Goal: Information Seeking & Learning: Learn about a topic

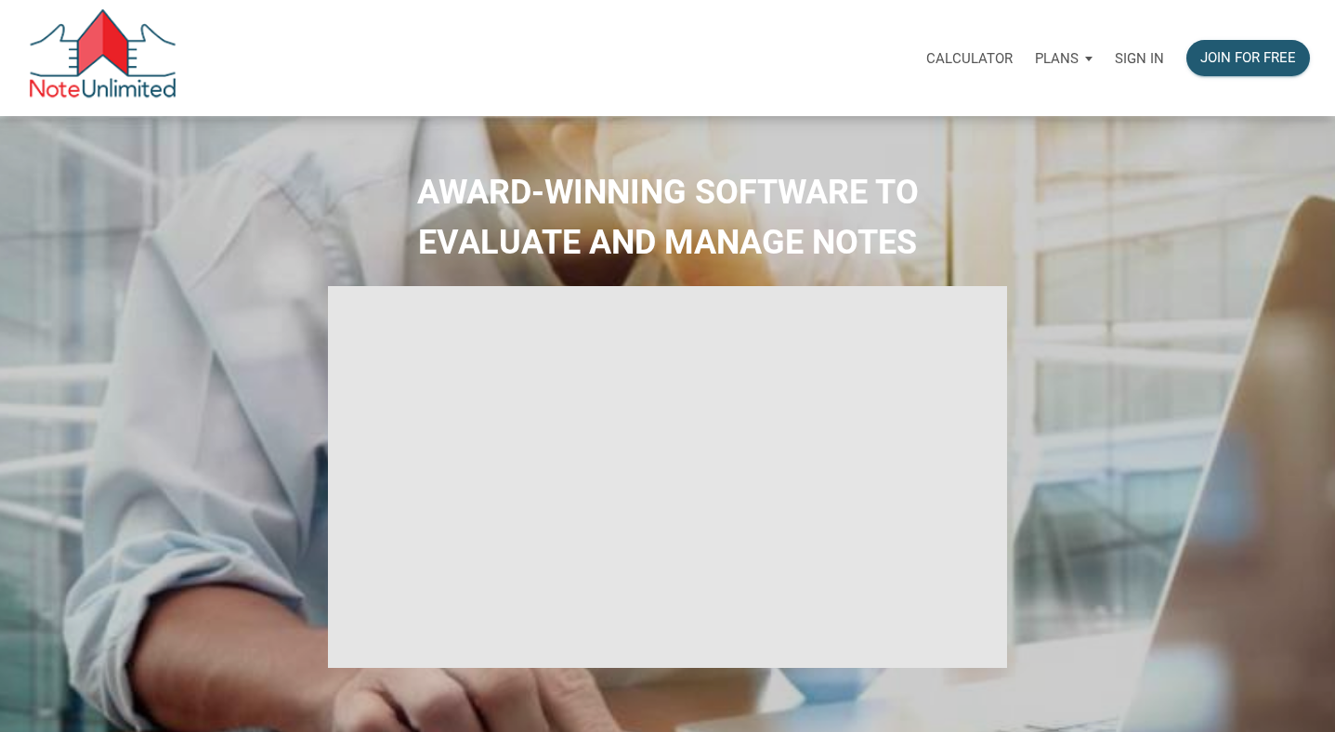
select select
type input "Introduction to new features"
select select
click at [1144, 59] on p "Sign in" at bounding box center [1139, 58] width 49 height 17
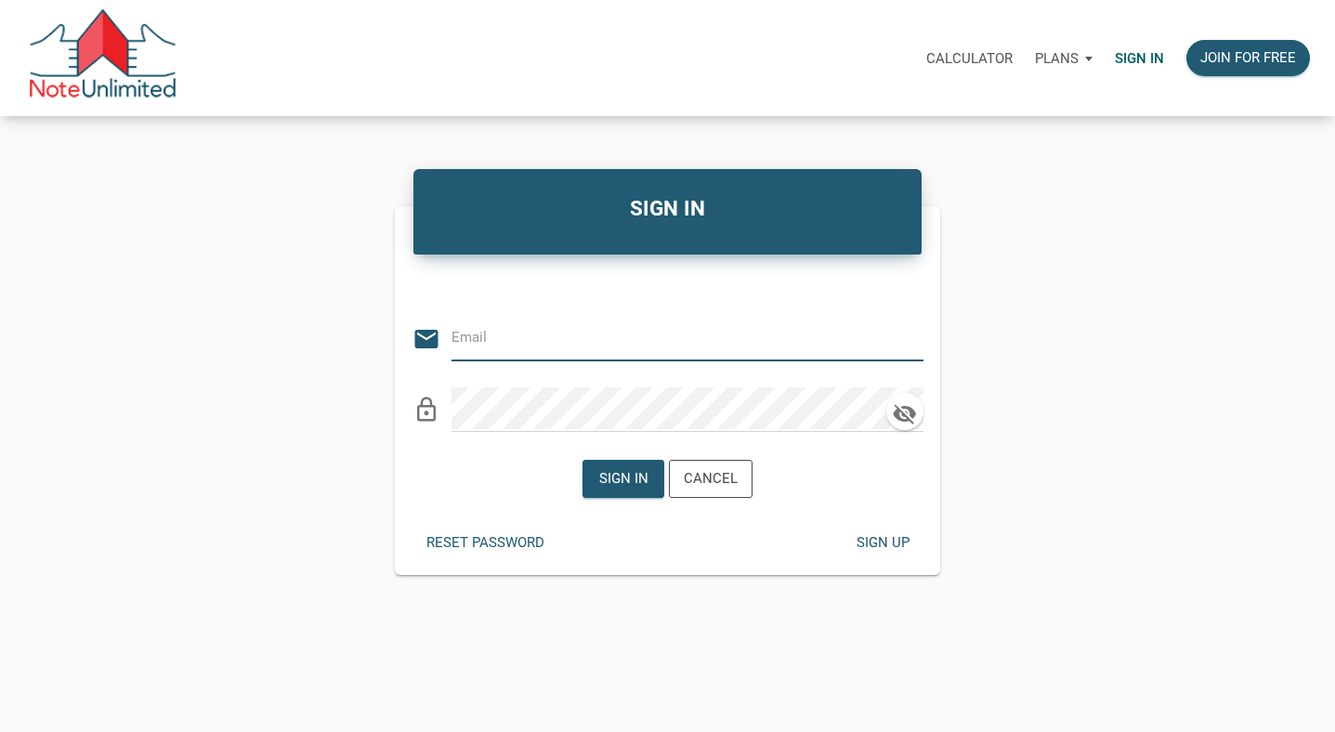
type input "tim@shamrockpointinvestments.com"
click at [631, 470] on div "Sign in" at bounding box center [623, 478] width 49 height 21
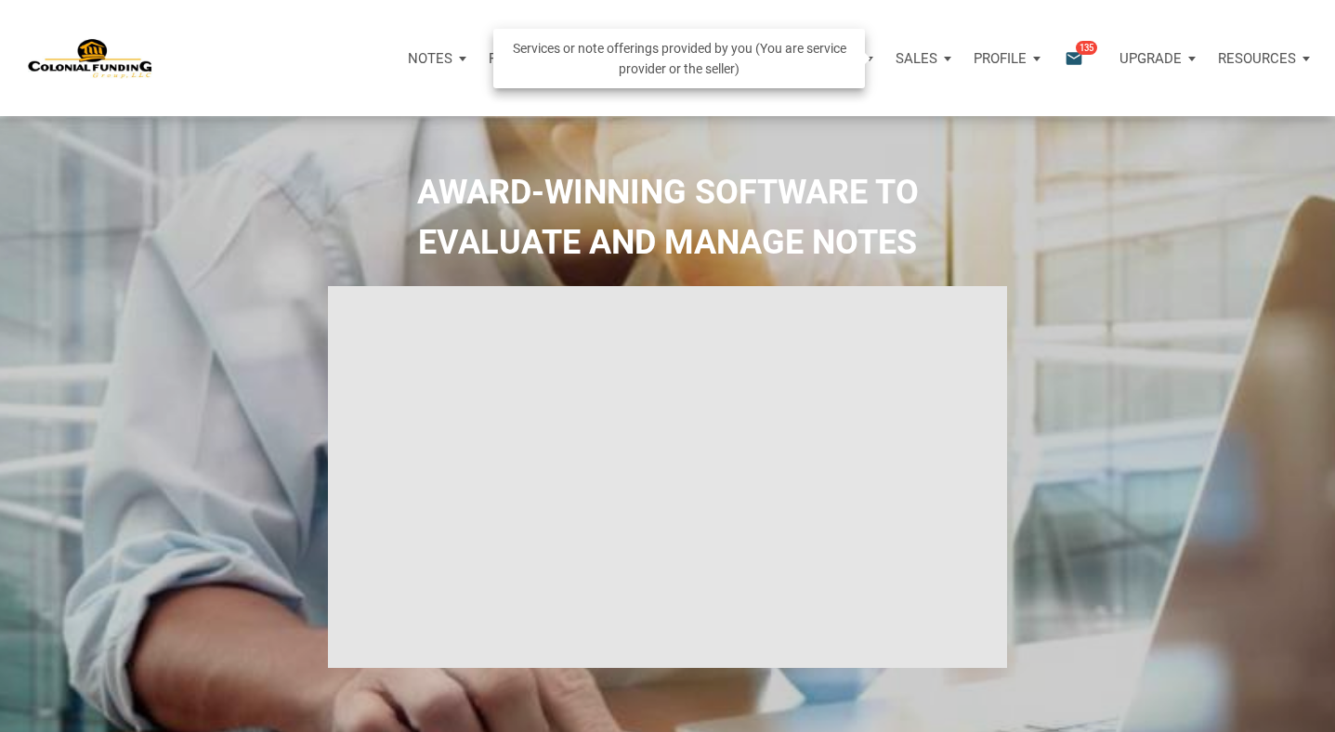
click at [937, 48] on div "Sales" at bounding box center [923, 59] width 78 height 56
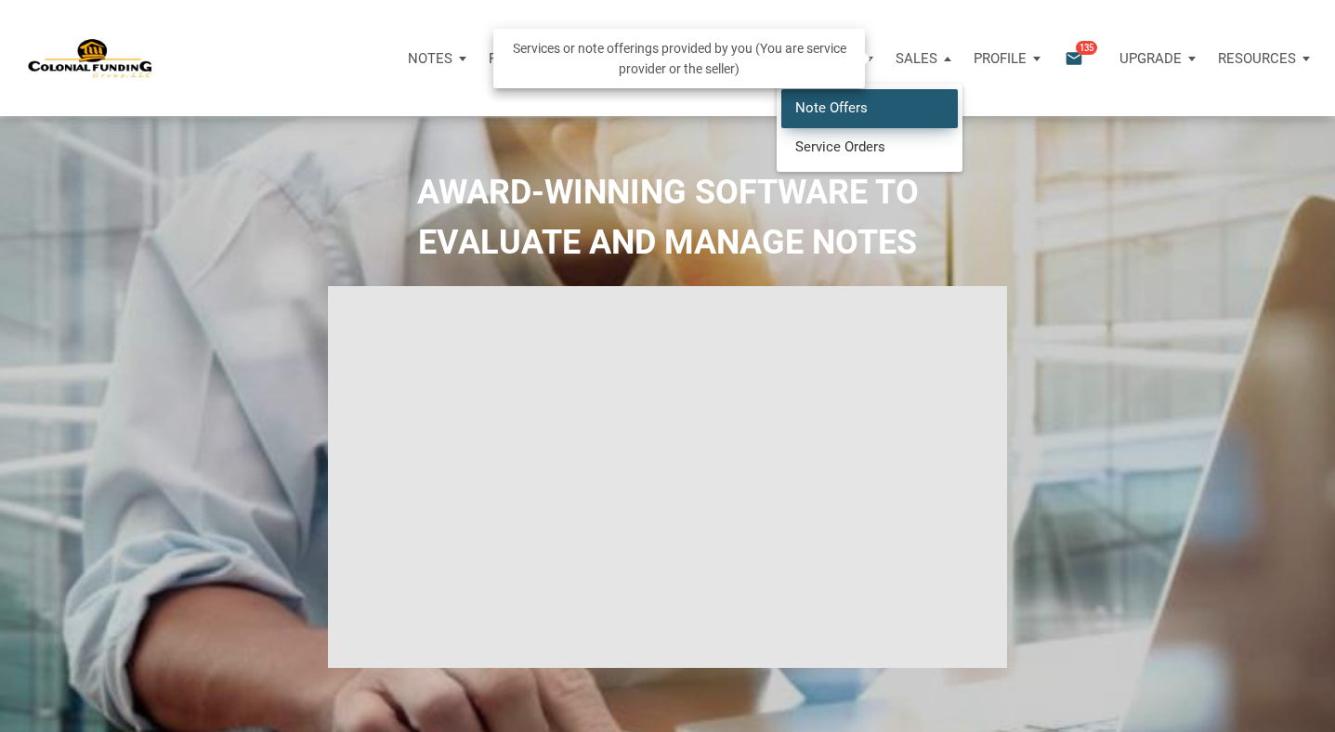
click at [861, 108] on link "Note Offers" at bounding box center [869, 108] width 176 height 38
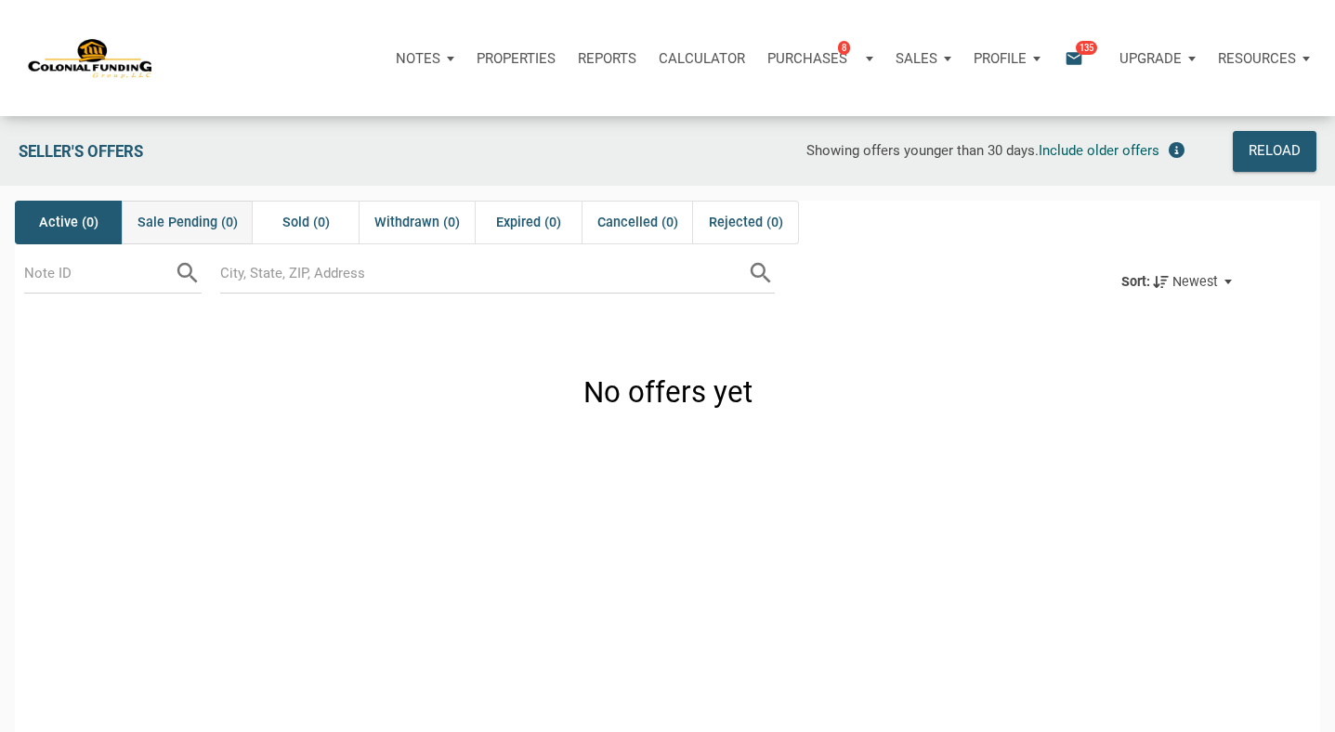
click at [190, 208] on div "Sale Pending (0)" at bounding box center [187, 223] width 131 height 44
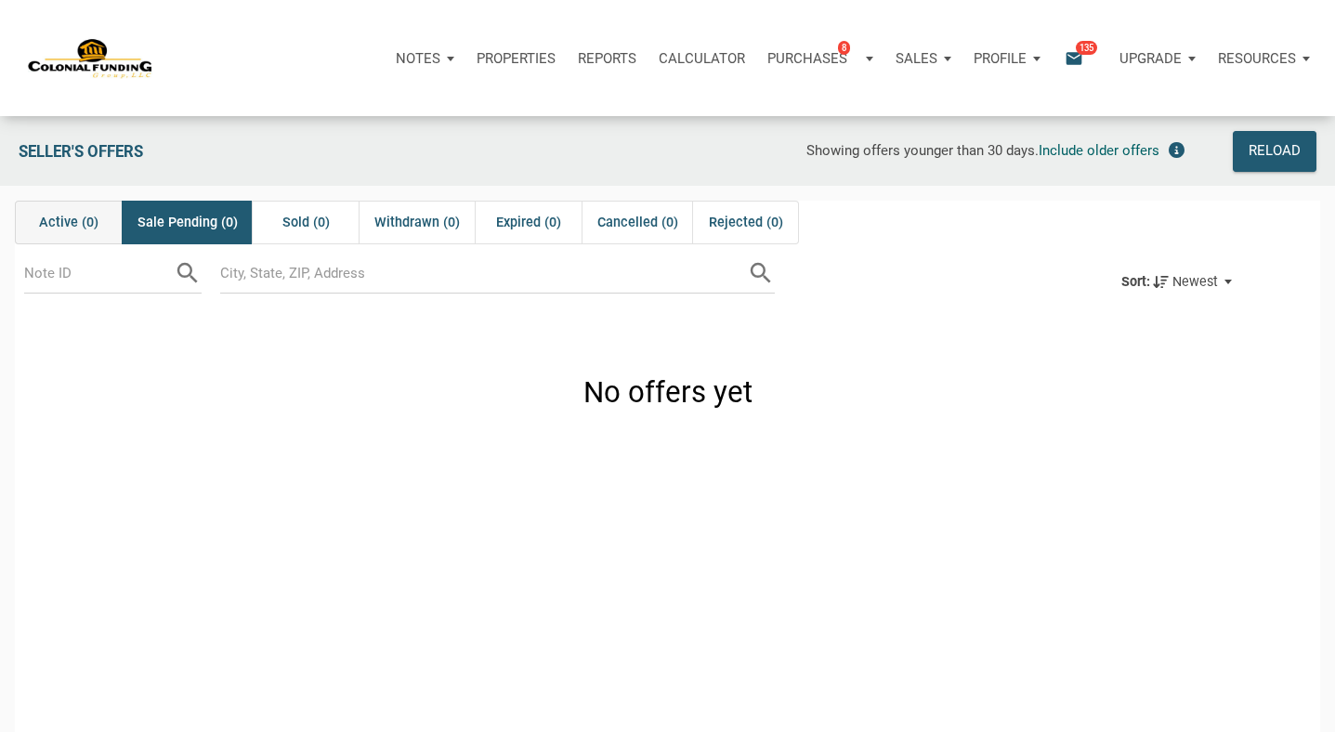
click at [79, 219] on span "Active (0)" at bounding box center [68, 223] width 59 height 22
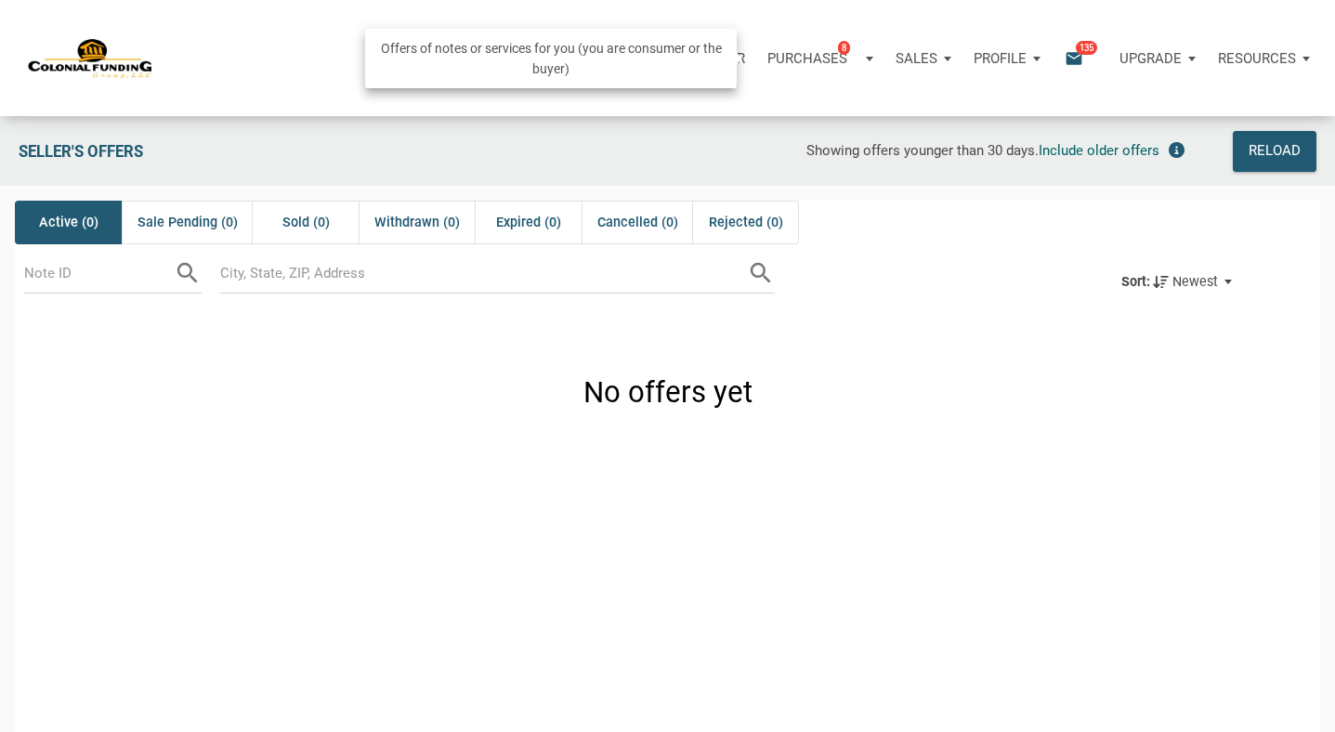
click at [830, 48] on div "Purchases 8" at bounding box center [813, 57] width 92 height 21
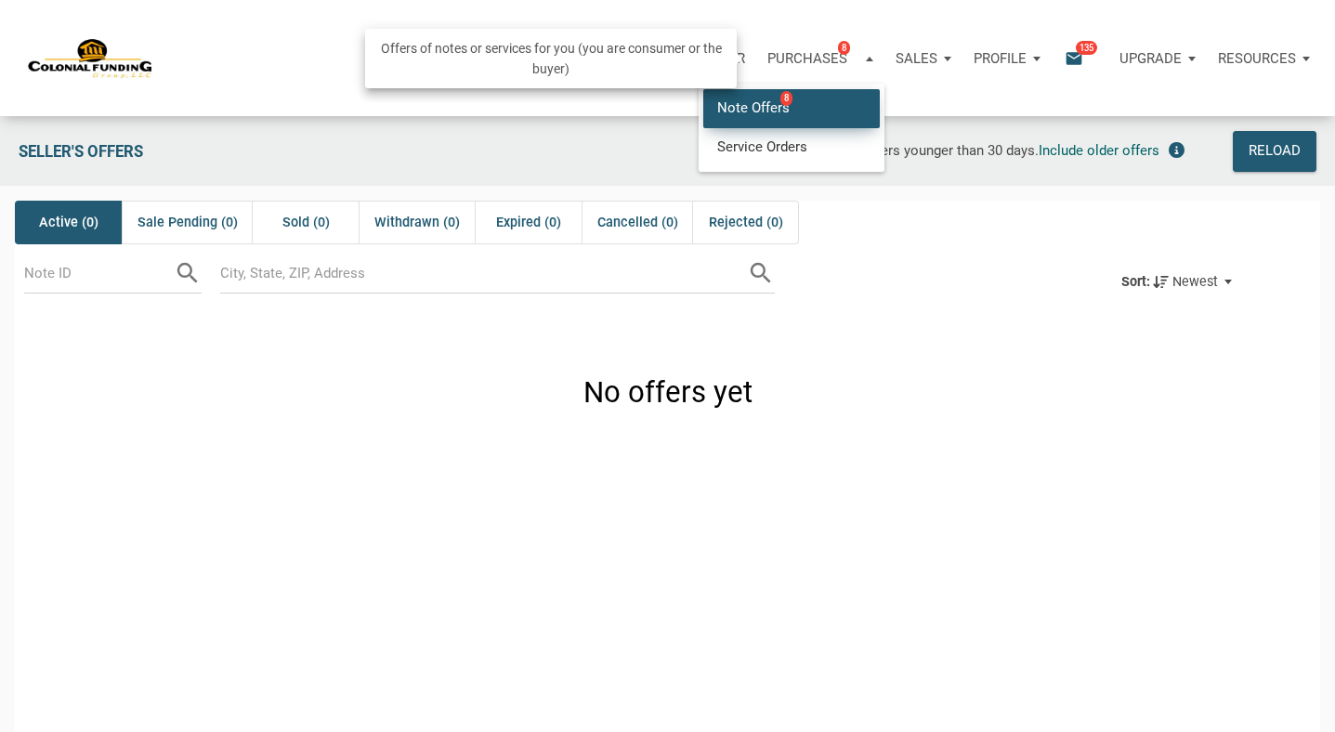
click at [756, 110] on link "Note Offers 8" at bounding box center [791, 108] width 176 height 38
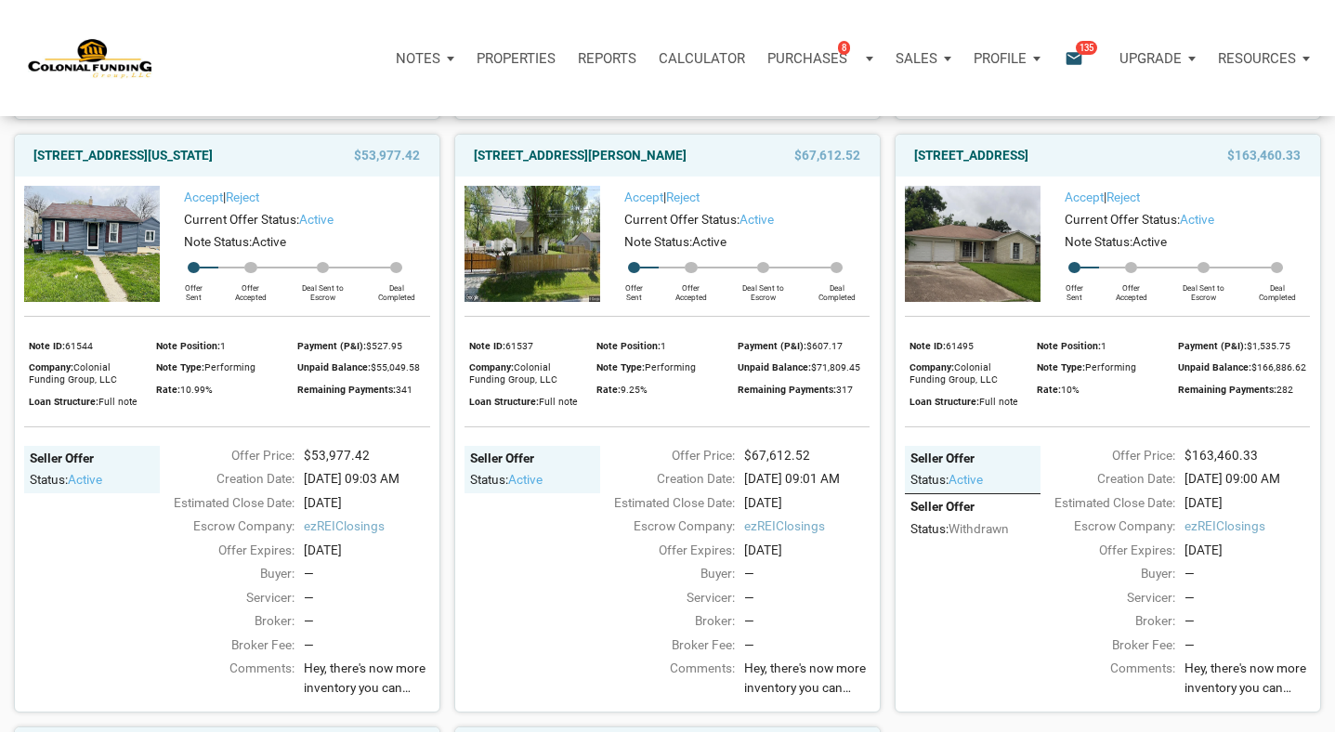
scroll to position [727, 0]
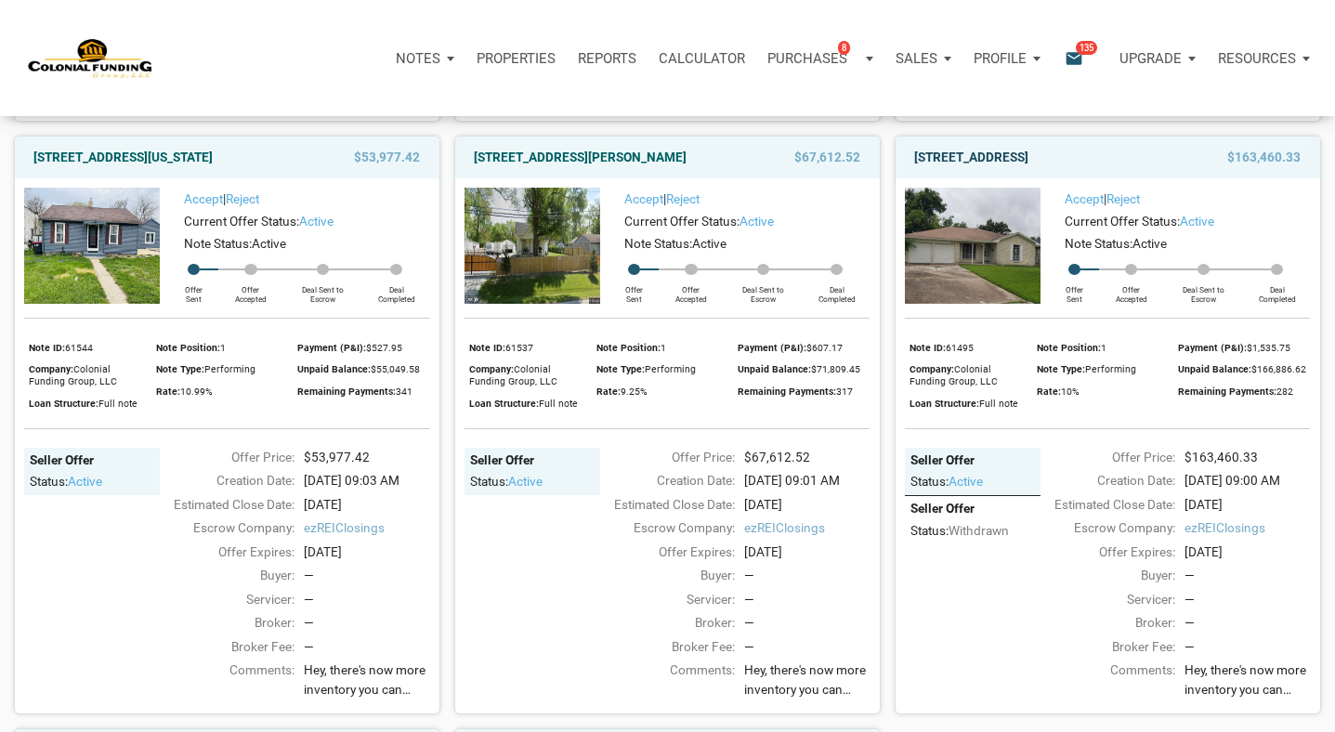
click at [999, 168] on link "7118 Heron, Houston, TX, 77087" at bounding box center [971, 157] width 114 height 22
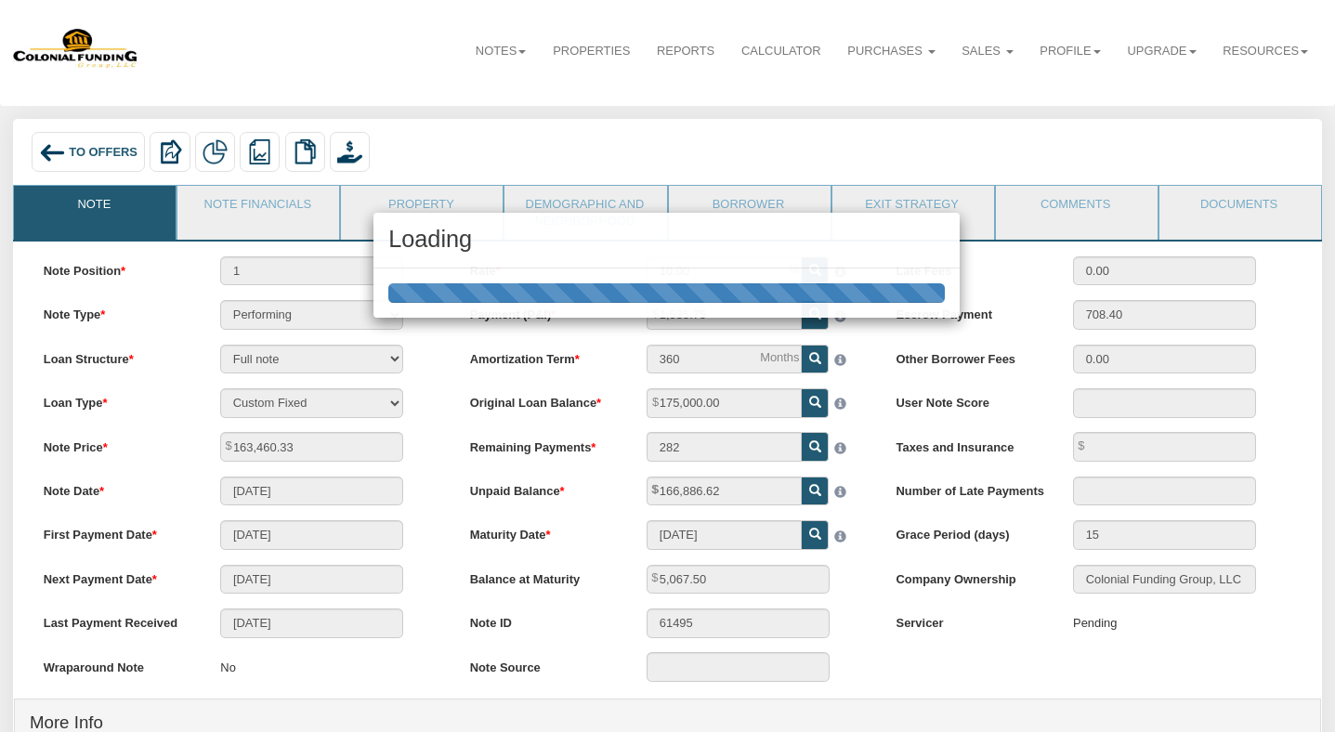
scroll to position [6, 0]
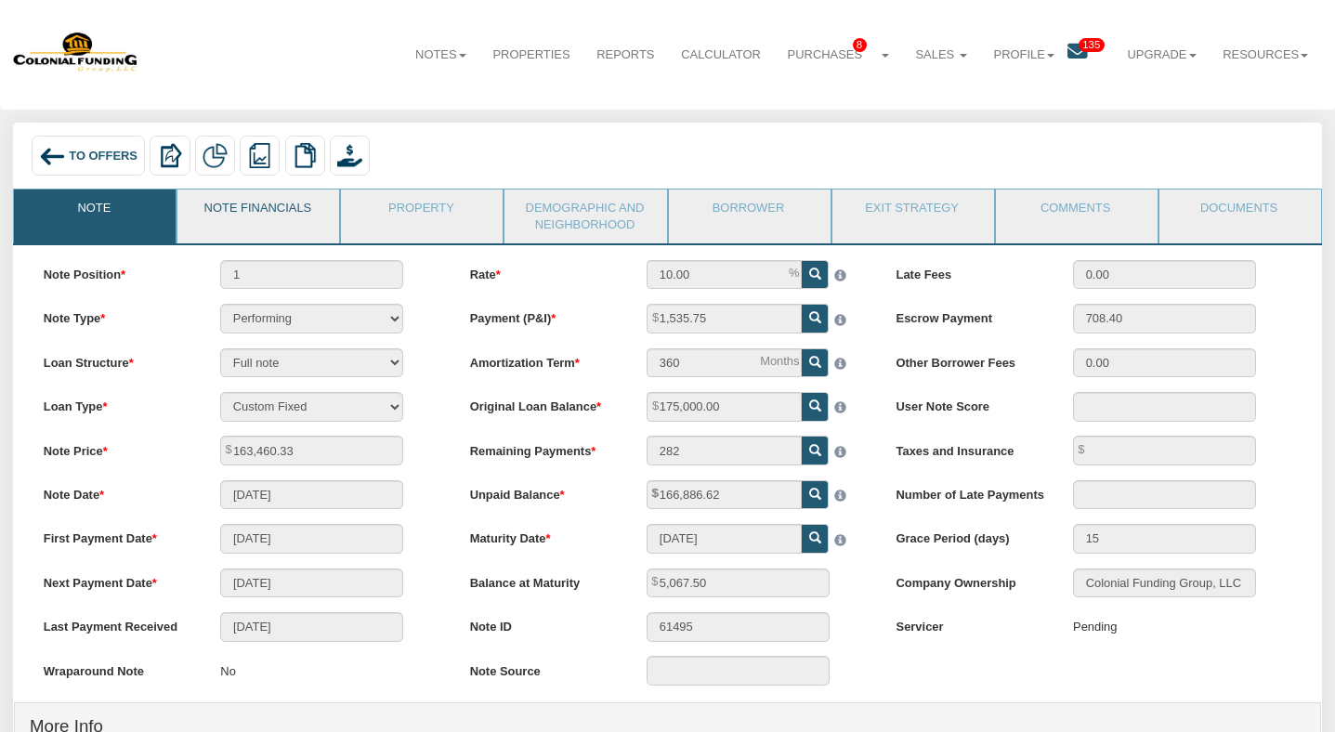
click at [281, 222] on link "Note Financials" at bounding box center [257, 212] width 160 height 46
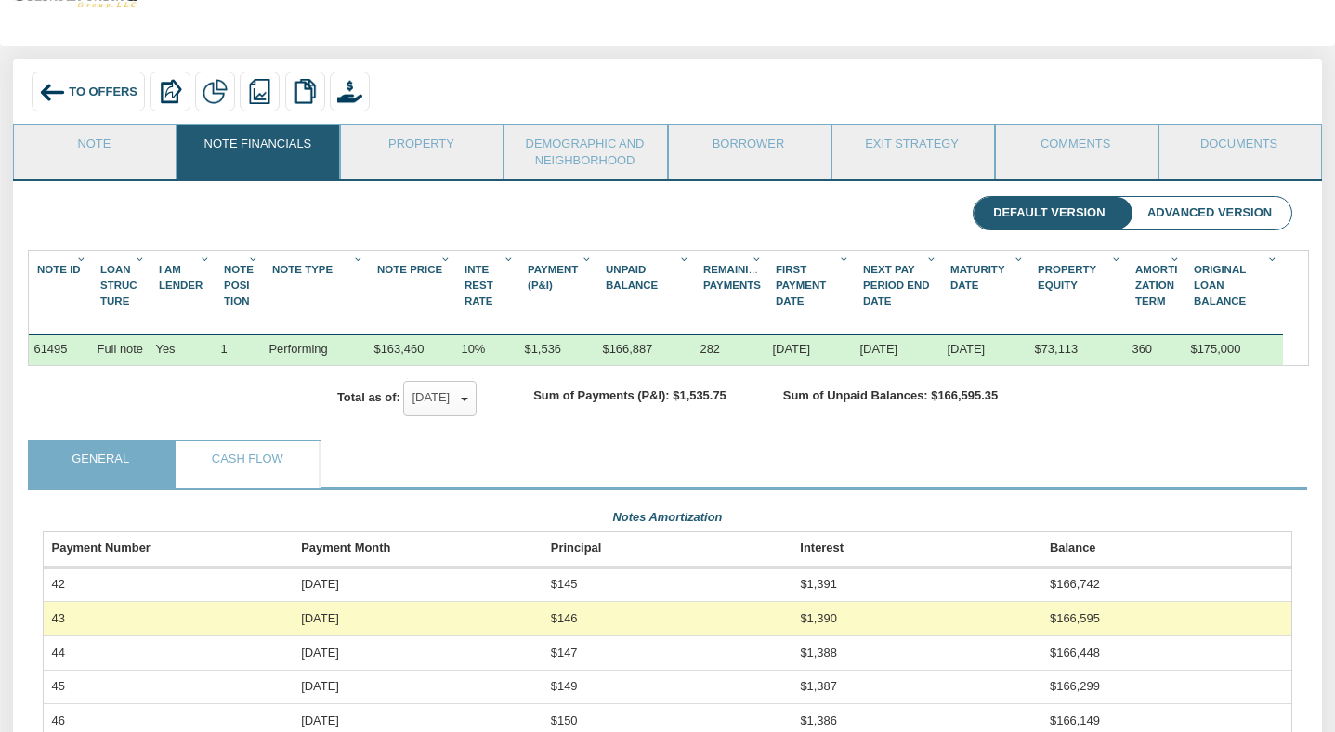
scroll to position [62, 0]
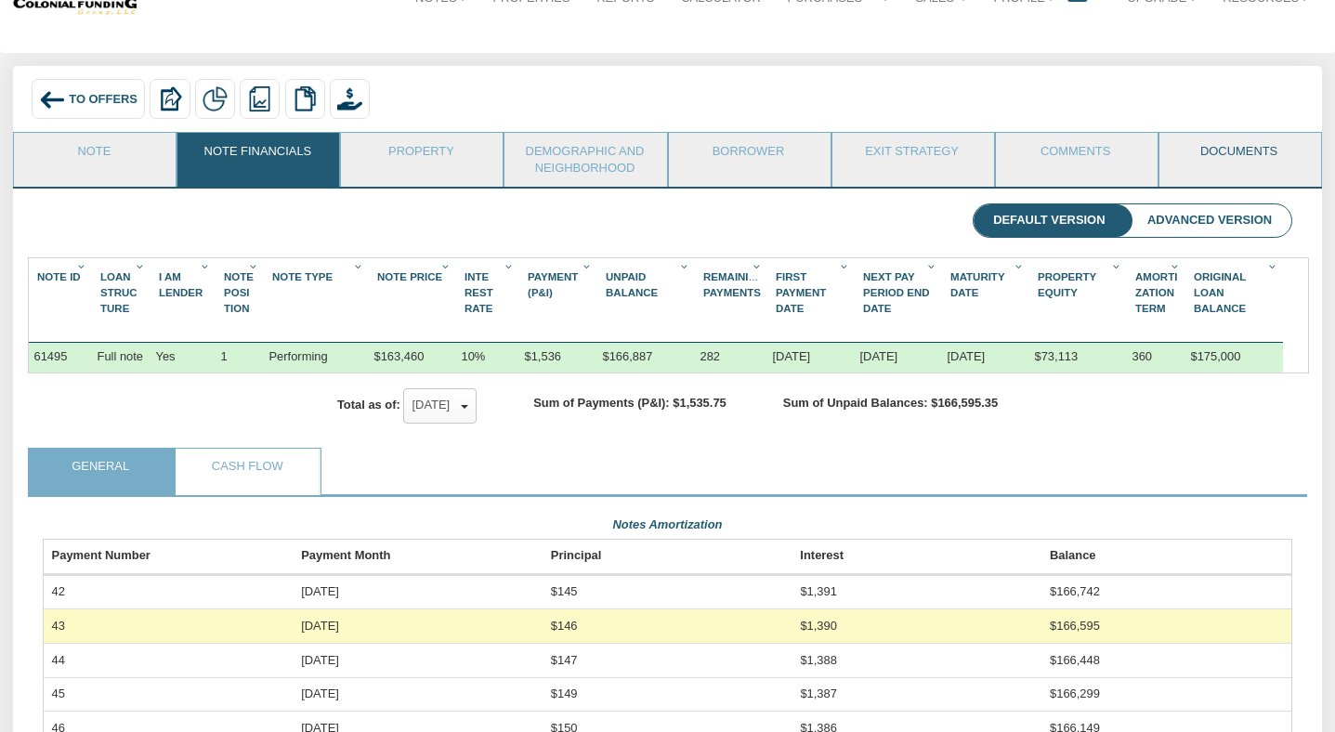
click at [1182, 148] on link "Documents" at bounding box center [1239, 156] width 160 height 46
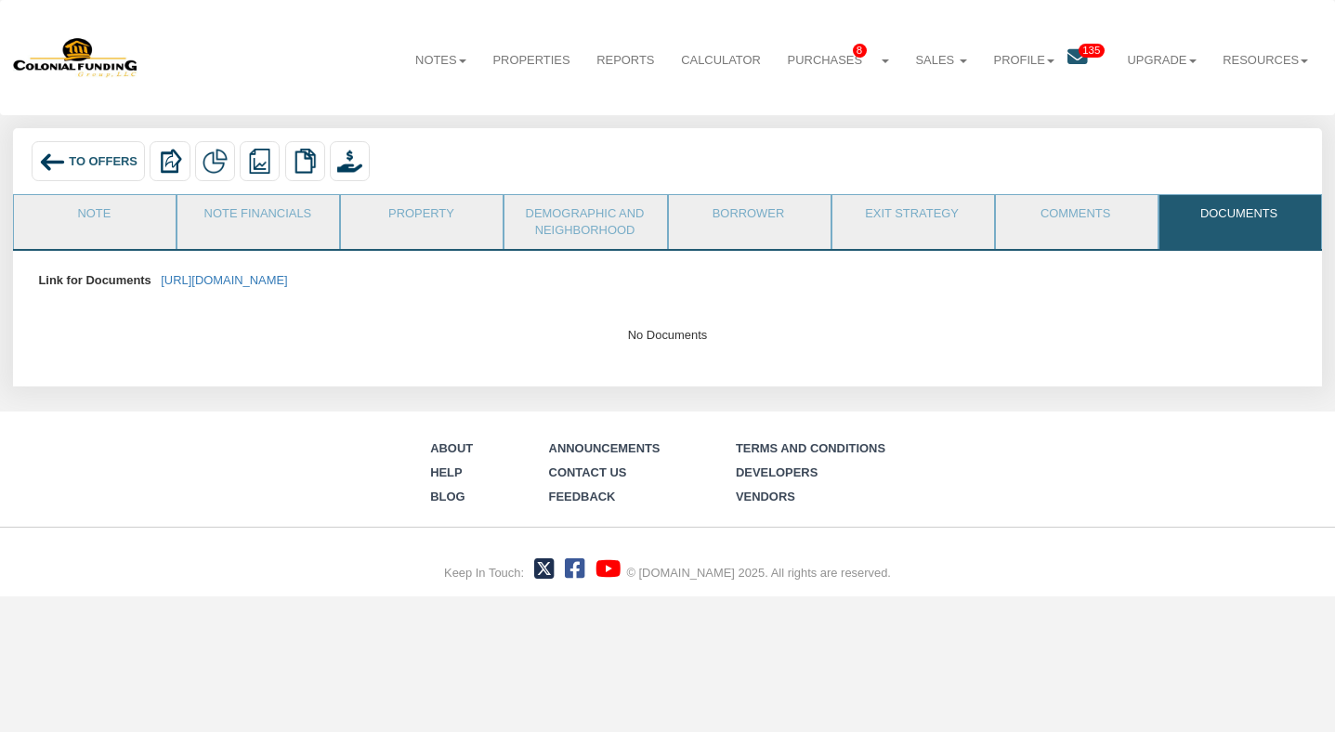
scroll to position [0, 0]
click at [287, 282] on link "[URL][DOMAIN_NAME]" at bounding box center [224, 280] width 126 height 14
click at [90, 220] on link "Note" at bounding box center [94, 218] width 160 height 46
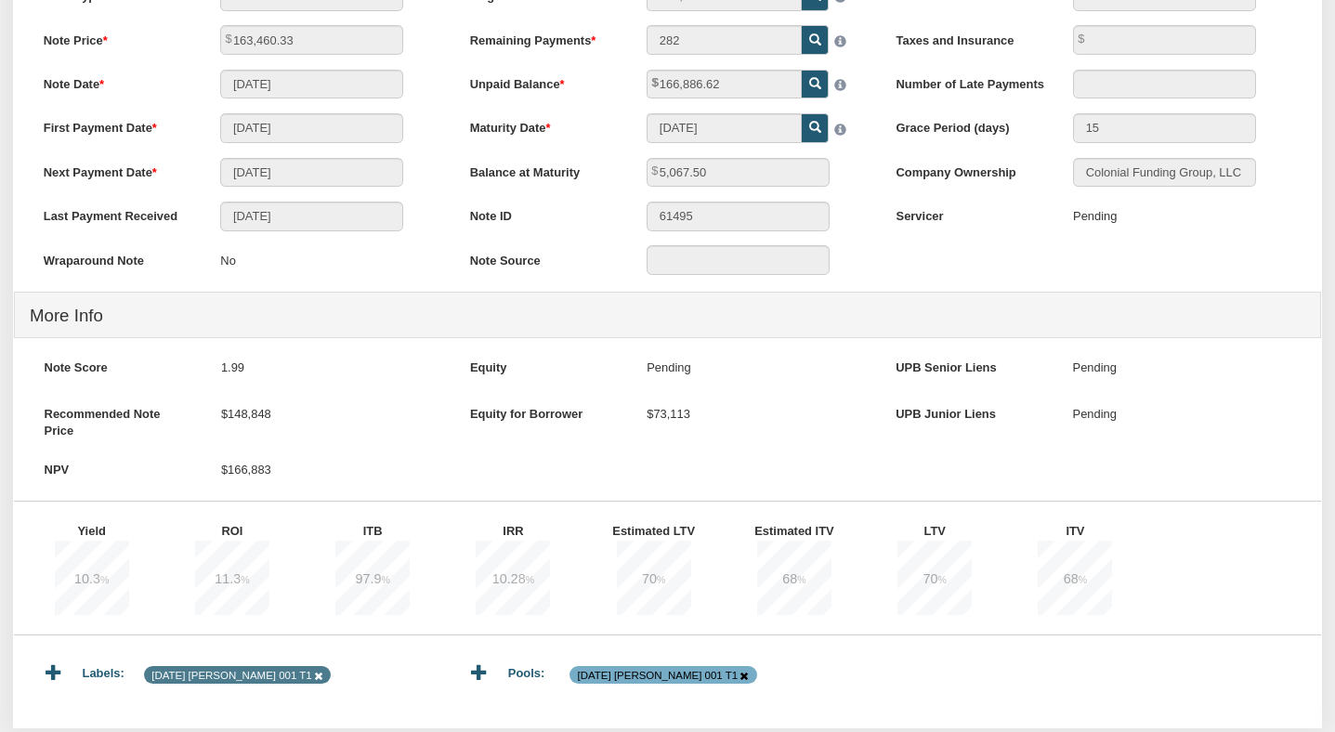
scroll to position [136, 0]
